Goal: Information Seeking & Learning: Find specific fact

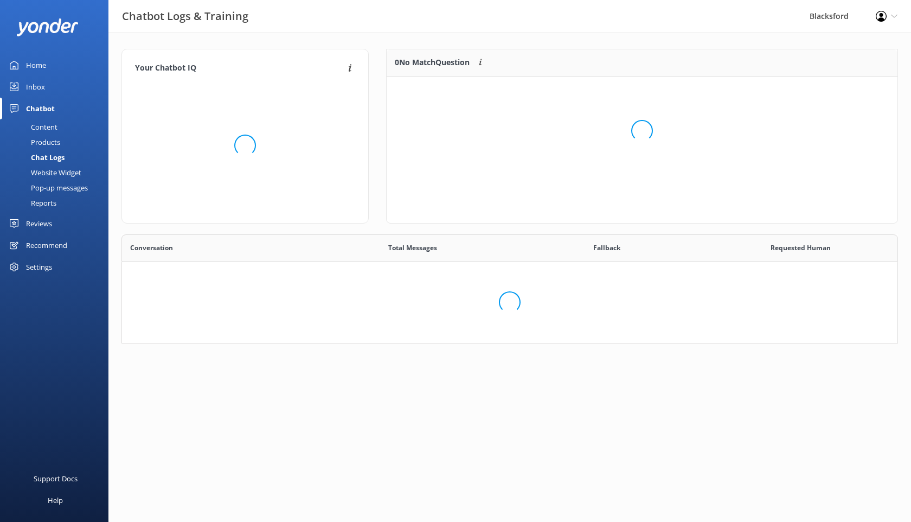
scroll to position [380, 776]
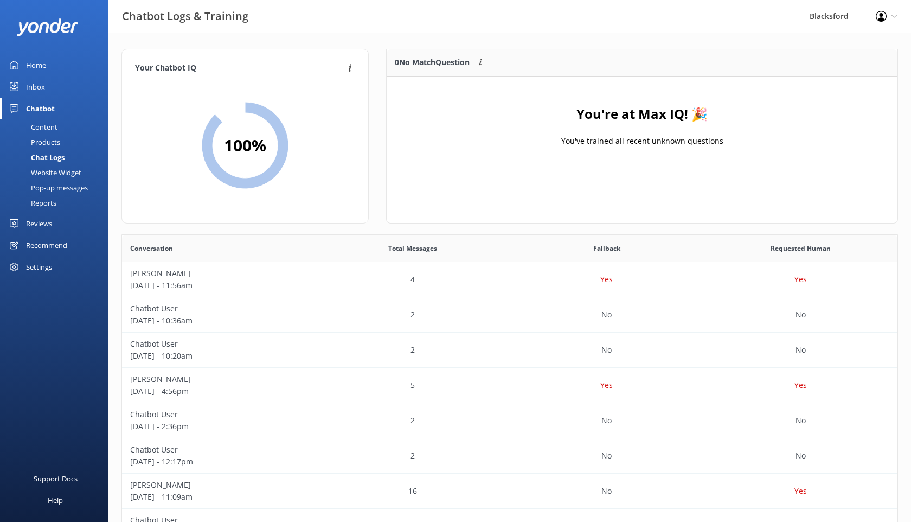
click at [36, 88] on div "Inbox" at bounding box center [35, 87] width 19 height 22
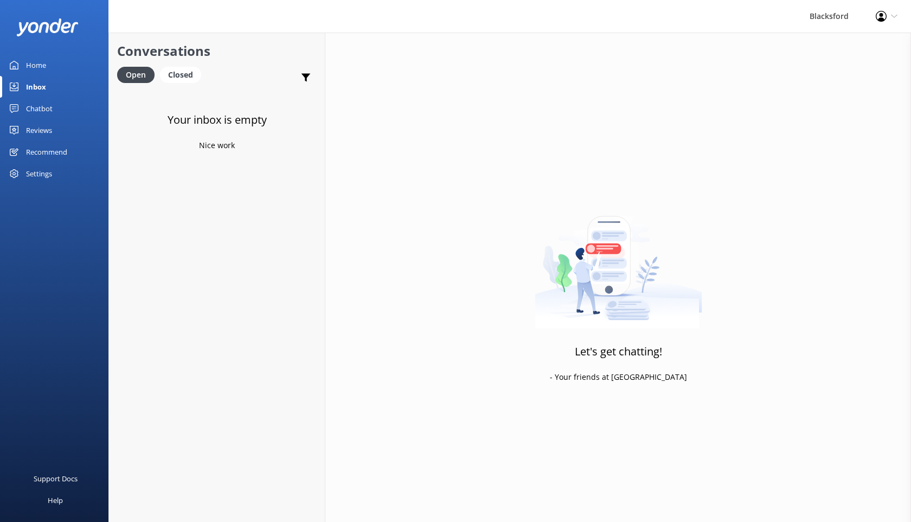
click at [40, 106] on div "Chatbot" at bounding box center [39, 109] width 27 height 22
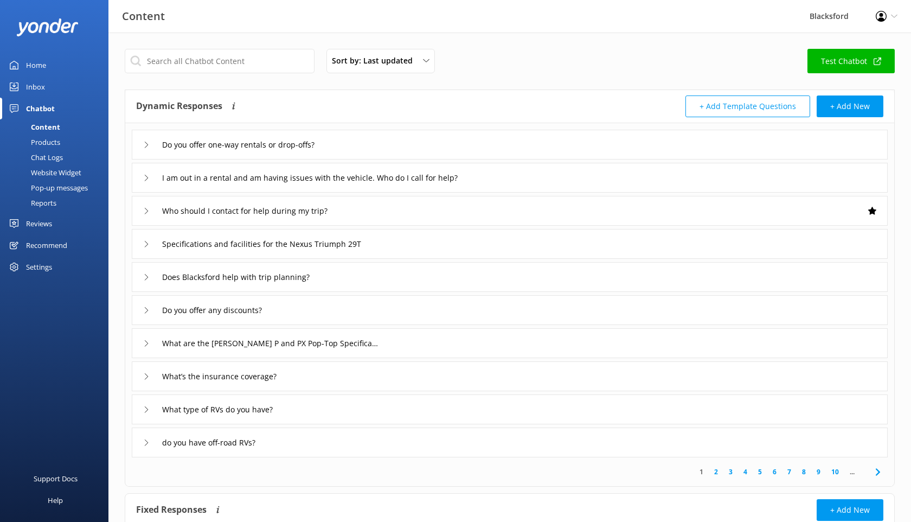
click at [48, 153] on div "Chat Logs" at bounding box center [35, 157] width 56 height 15
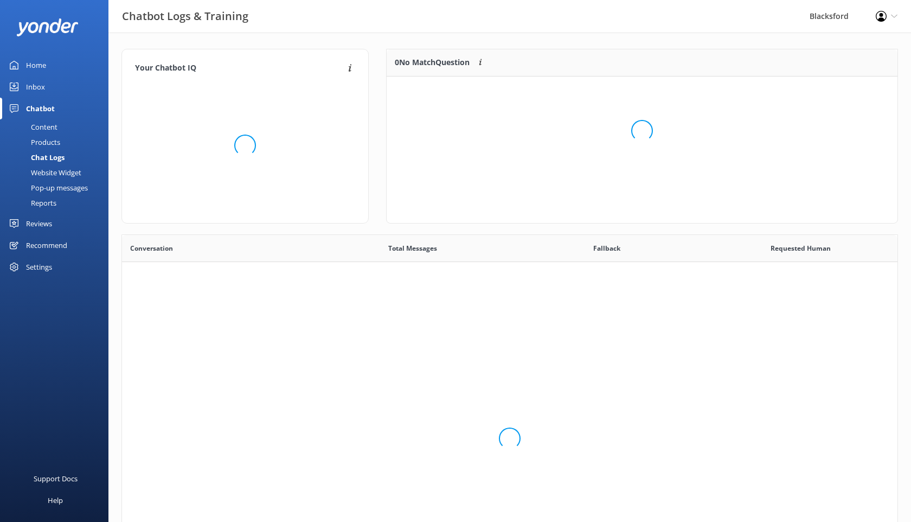
scroll to position [380, 776]
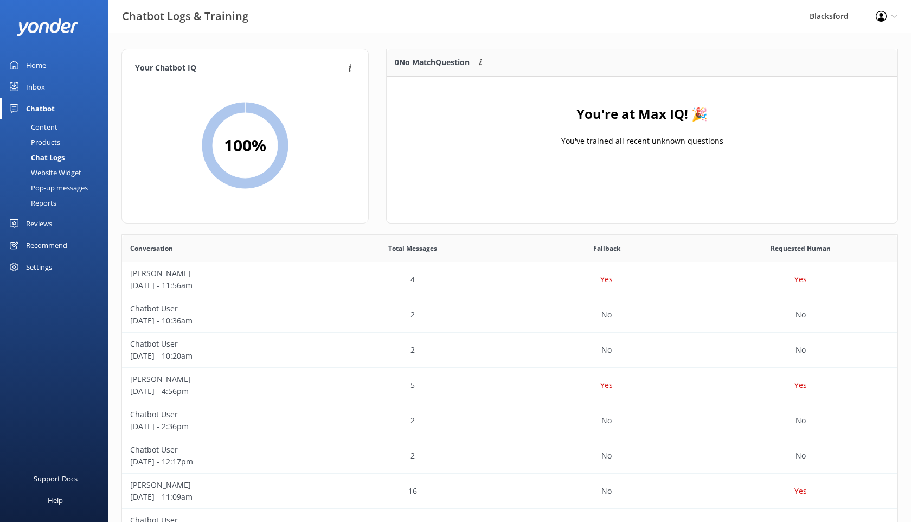
click at [35, 89] on div "Inbox" at bounding box center [35, 87] width 19 height 22
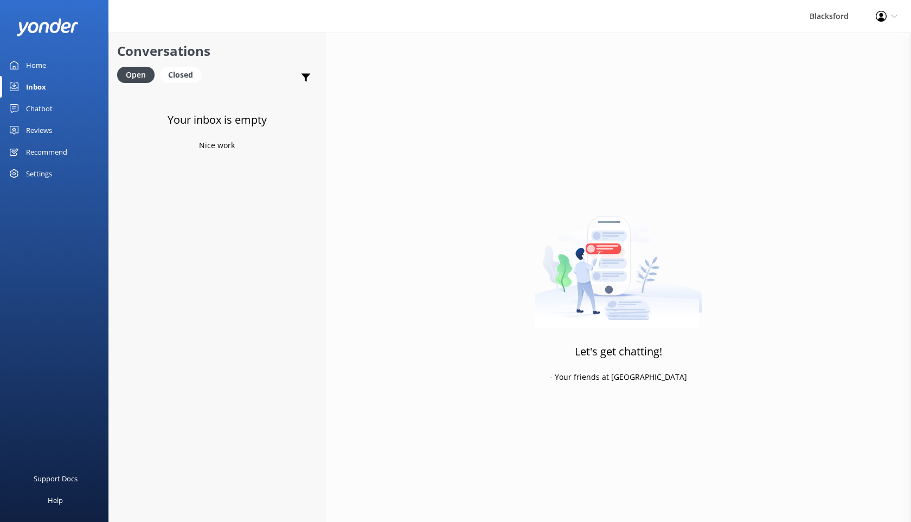
click at [50, 114] on div "Chatbot" at bounding box center [39, 109] width 27 height 22
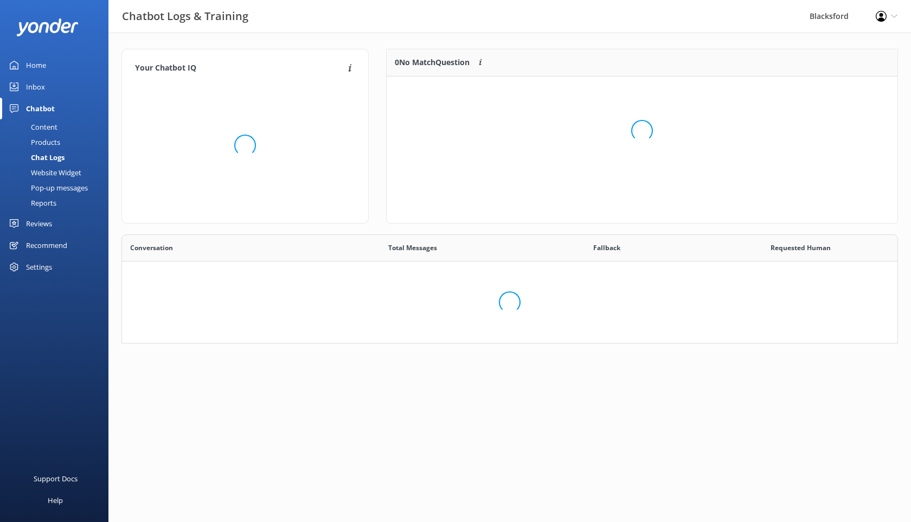
scroll to position [380, 776]
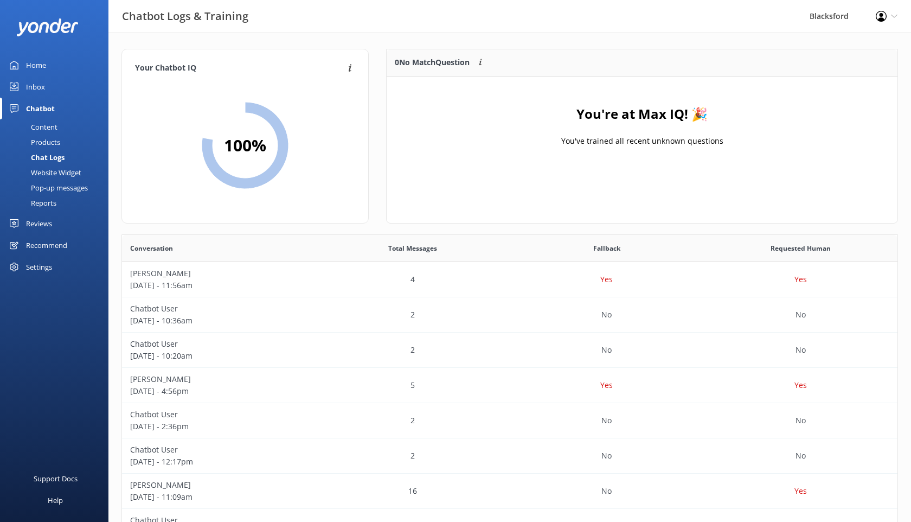
click at [34, 93] on div "Inbox" at bounding box center [35, 87] width 19 height 22
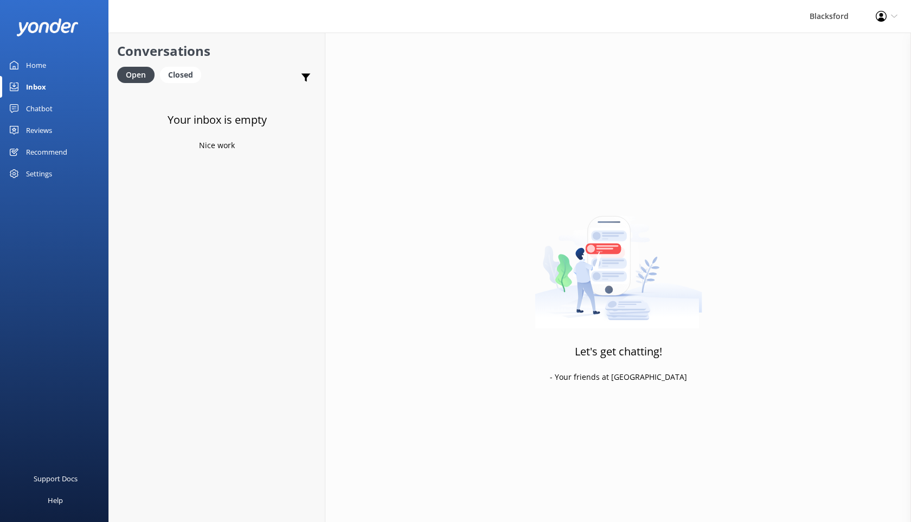
click at [41, 112] on div "Chatbot" at bounding box center [39, 109] width 27 height 22
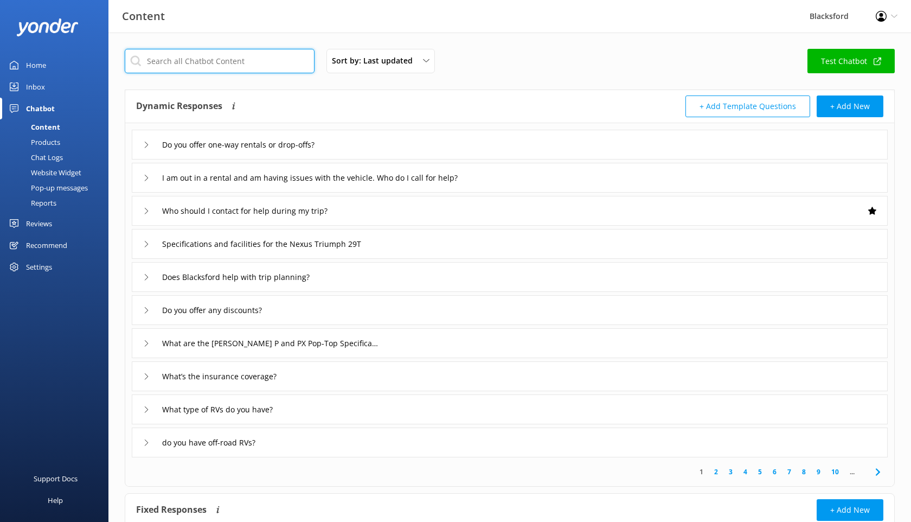
click at [210, 56] on input "text" at bounding box center [220, 61] width 190 height 24
type input "discount"
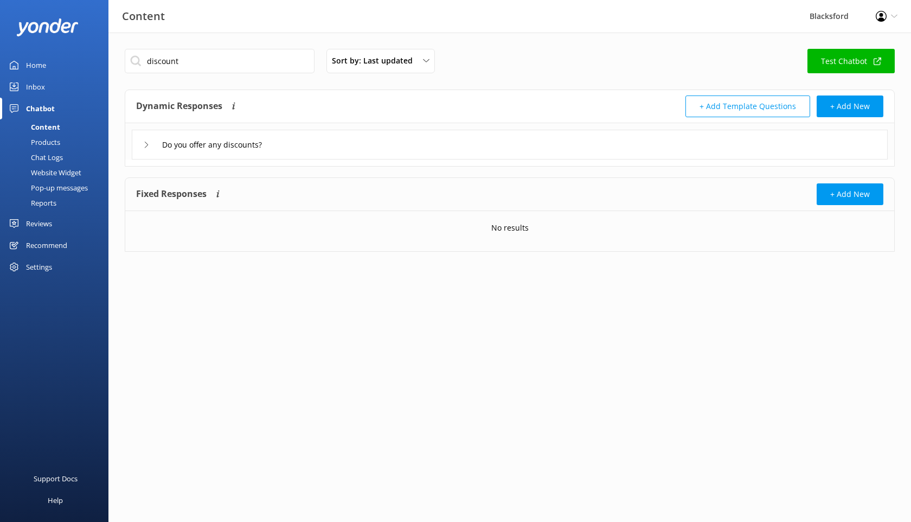
click at [150, 148] on div "Do you offer any discounts?" at bounding box center [208, 145] width 130 height 18
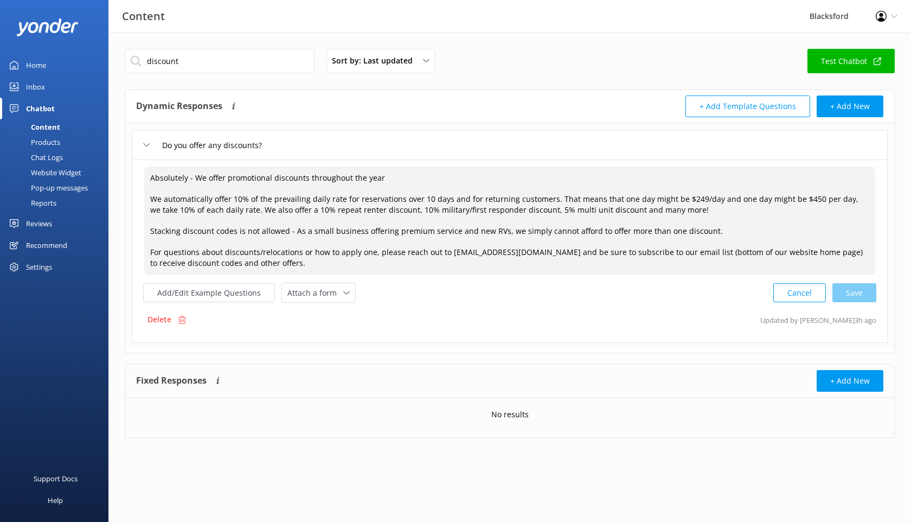
drag, startPoint x: 693, startPoint y: 230, endPoint x: 151, endPoint y: 233, distance: 541.8
click at [151, 233] on textarea "Absolutely - We offer promotional discounts throughout the year We automaticall…" at bounding box center [509, 220] width 731 height 108
